Goal: Task Accomplishment & Management: Manage account settings

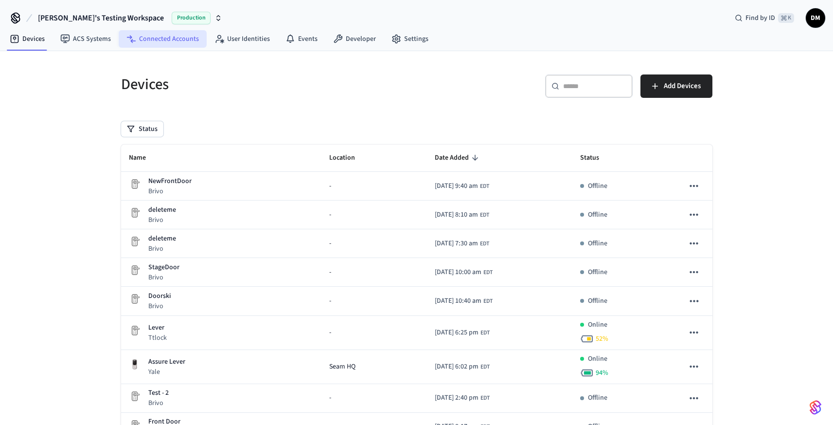
click at [185, 40] on link "Connected Accounts" at bounding box center [163, 39] width 88 height 18
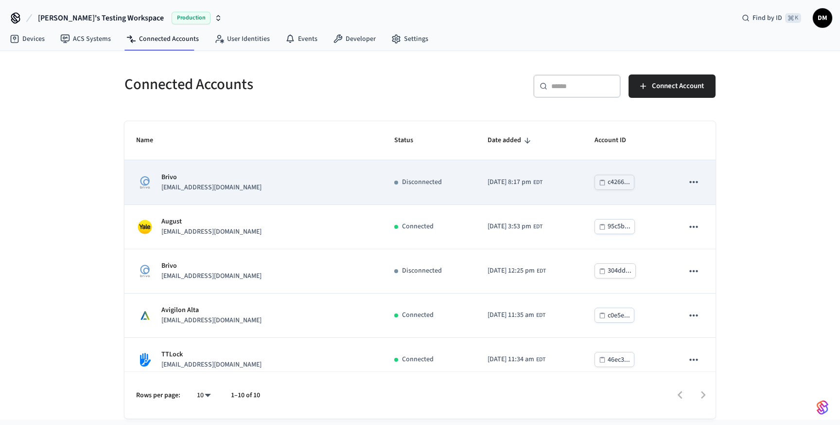
click at [476, 183] on td "Disconnected" at bounding box center [429, 182] width 93 height 44
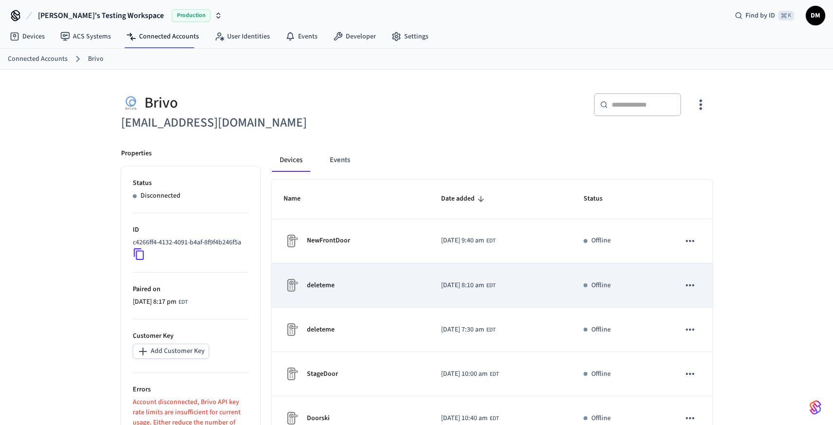
scroll to position [2, 0]
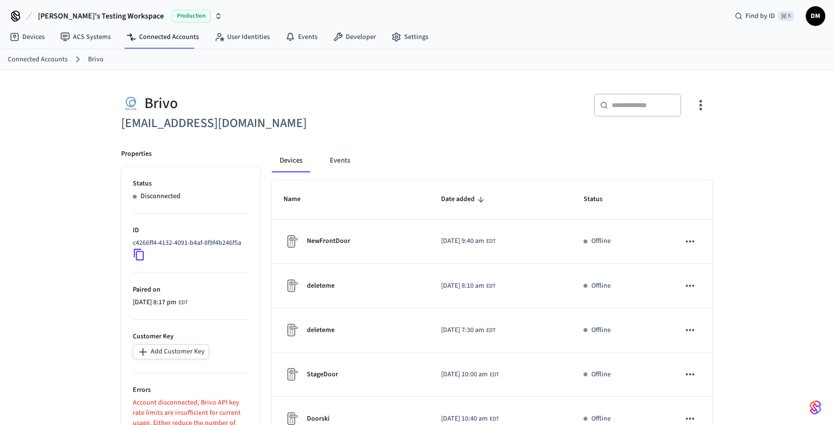
click at [703, 101] on icon "button" at bounding box center [700, 104] width 15 height 15
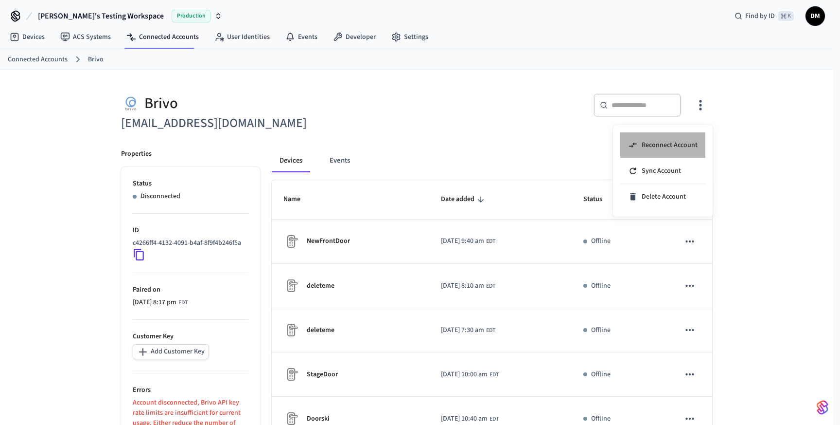
click at [669, 142] on span "Reconnect Account" at bounding box center [670, 145] width 56 height 10
click at [92, 379] on div at bounding box center [420, 212] width 840 height 425
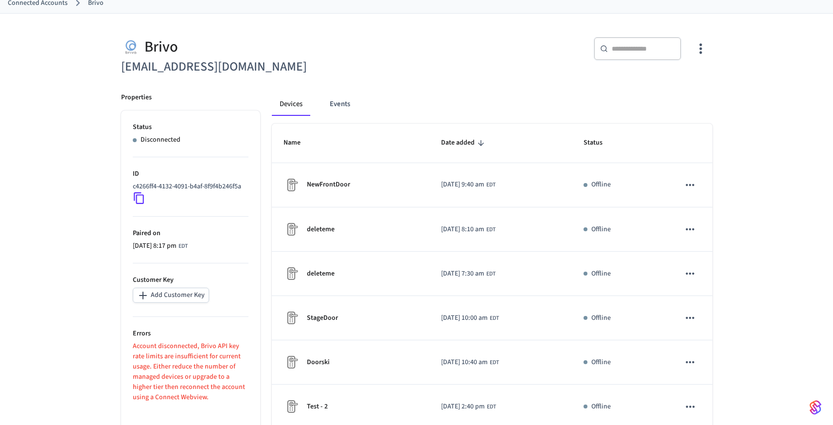
scroll to position [71, 0]
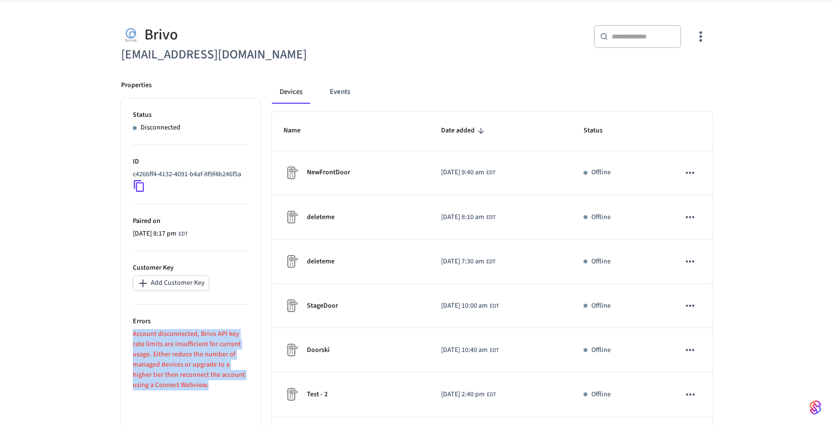
drag, startPoint x: 194, startPoint y: 396, endPoint x: 121, endPoint y: 334, distance: 96.2
click at [121, 334] on ul "Status Disconnected ID c4266ff4-4132-4091-b4af-8f9f4b246f5a Paired on [DATE] 8:…" at bounding box center [190, 303] width 139 height 410
